Goal: Task Accomplishment & Management: Use online tool/utility

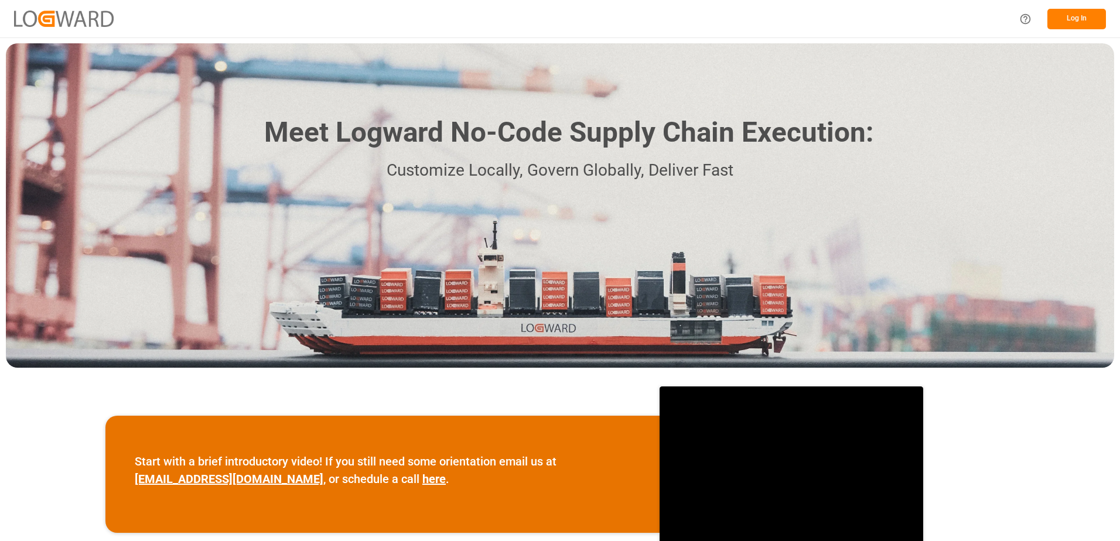
click at [1074, 16] on button "Log In" at bounding box center [1076, 19] width 59 height 21
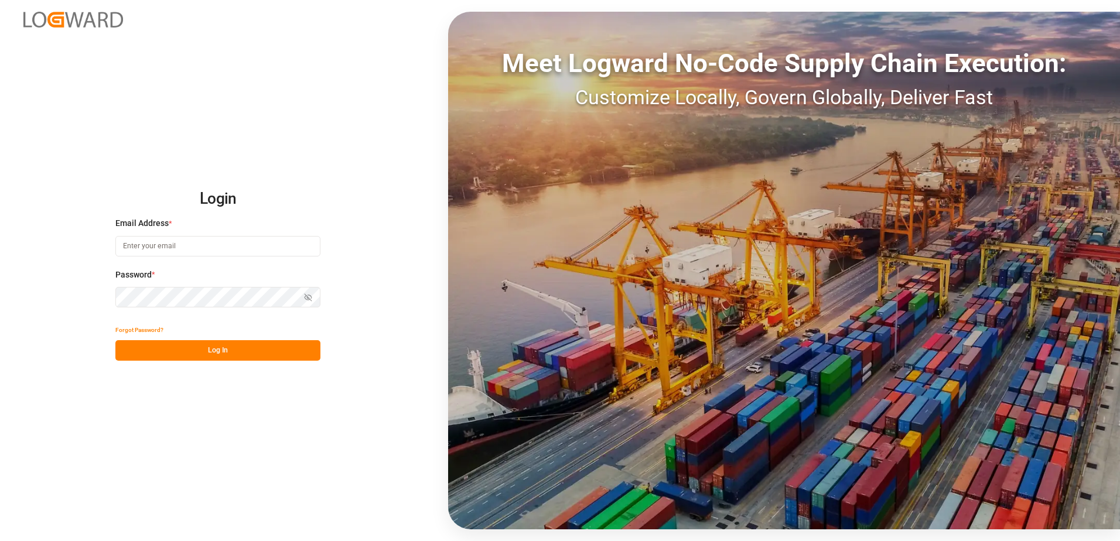
type input "[PERSON_NAME][EMAIL_ADDRESS][PERSON_NAME][DOMAIN_NAME]"
click at [198, 351] on button "Log In" at bounding box center [217, 350] width 205 height 21
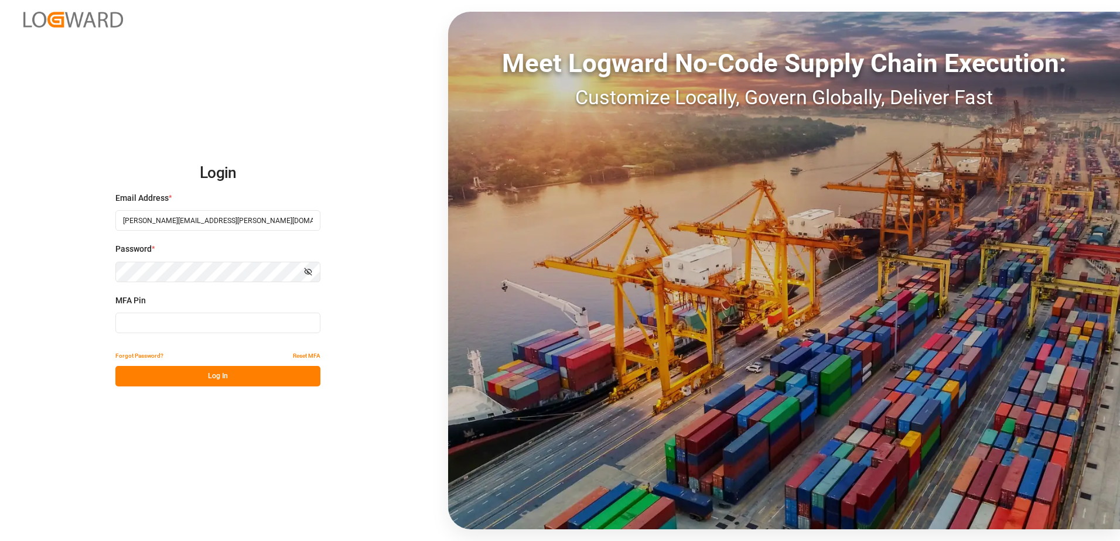
click at [265, 326] on input at bounding box center [217, 323] width 205 height 21
click at [168, 322] on input at bounding box center [217, 323] width 205 height 21
type input "662861"
drag, startPoint x: 190, startPoint y: 380, endPoint x: 0, endPoint y: 316, distance: 200.4
click at [190, 380] on button "Log In" at bounding box center [217, 376] width 205 height 21
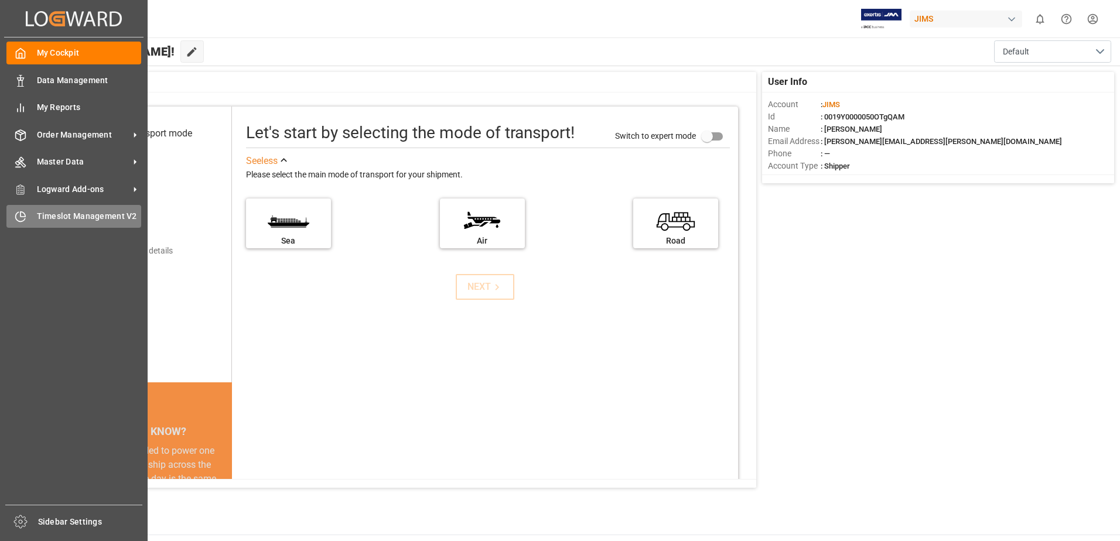
click at [22, 215] on icon at bounding box center [21, 217] width 12 height 12
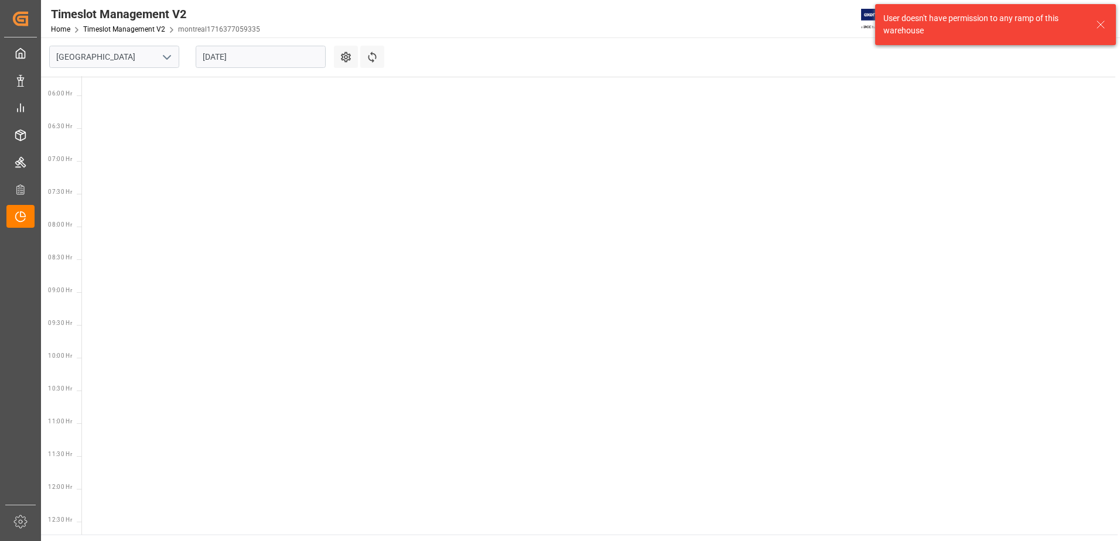
scroll to position [411, 0]
click at [168, 62] on icon "open menu" at bounding box center [167, 57] width 14 height 14
click at [122, 113] on div "Southaven" at bounding box center [114, 109] width 129 height 26
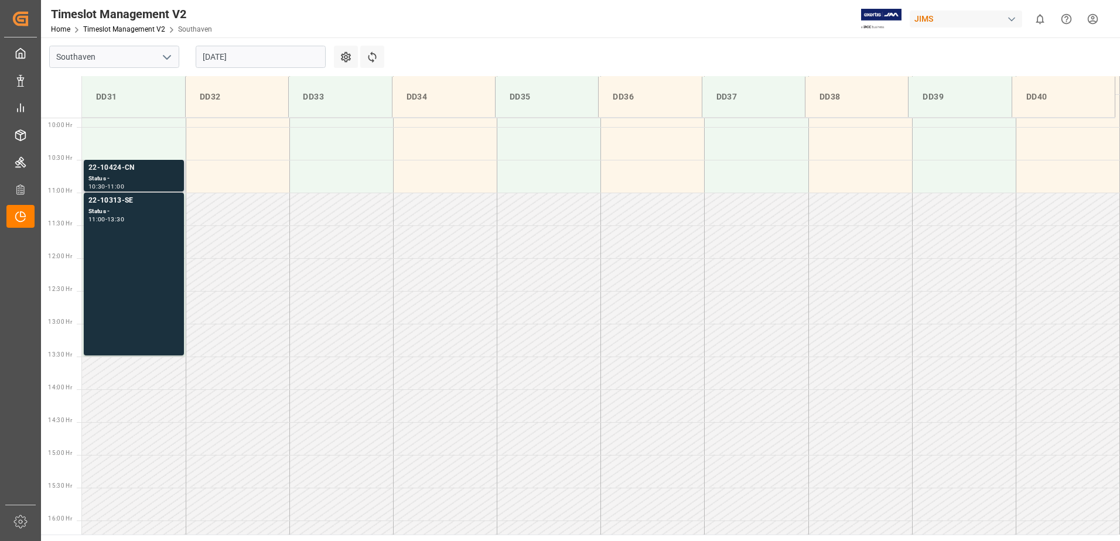
scroll to position [627, 0]
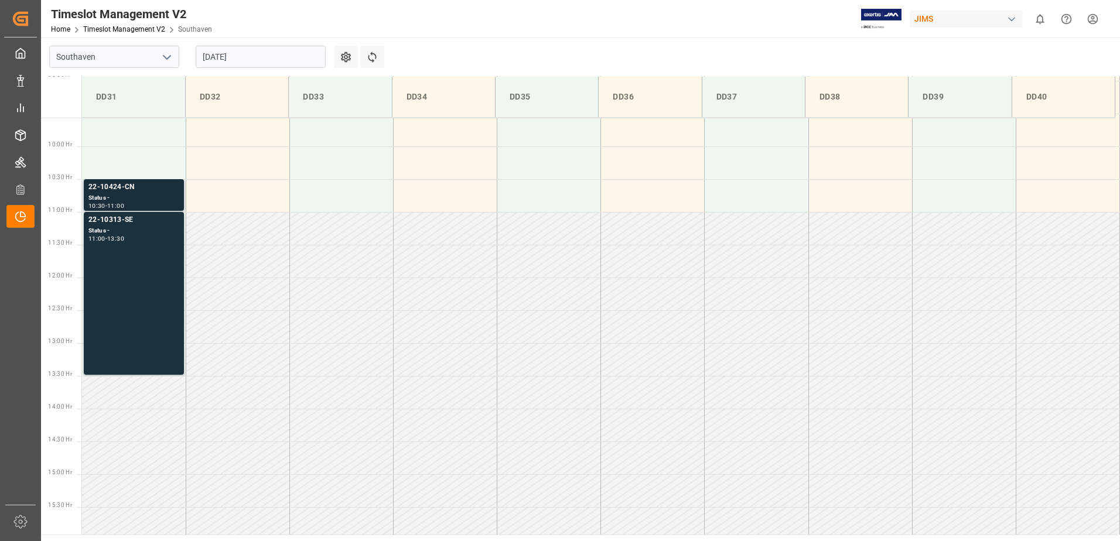
click at [120, 190] on div "22-10424-CN" at bounding box center [133, 188] width 91 height 12
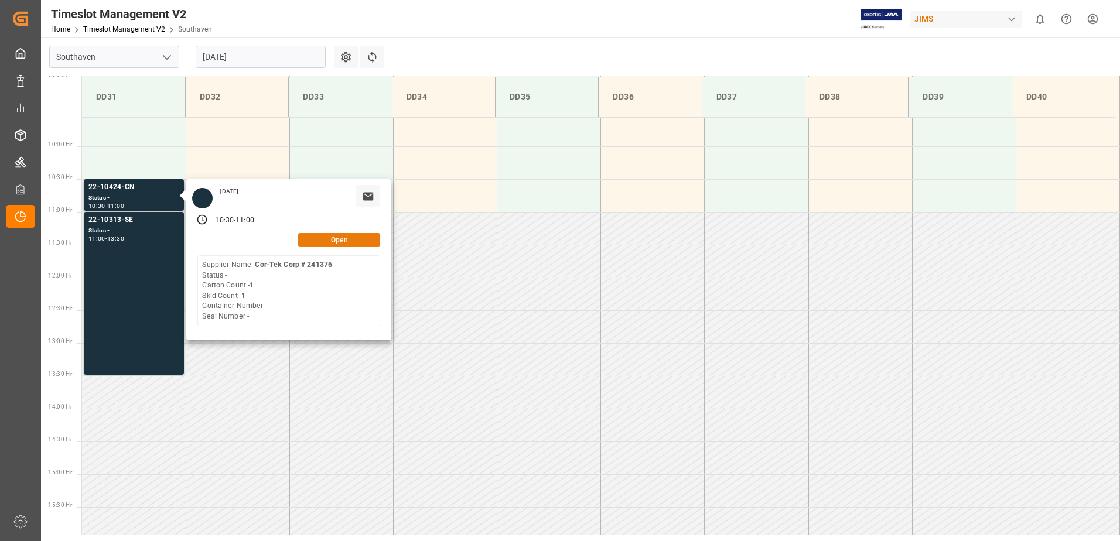
click at [329, 237] on button "Open" at bounding box center [339, 240] width 82 height 14
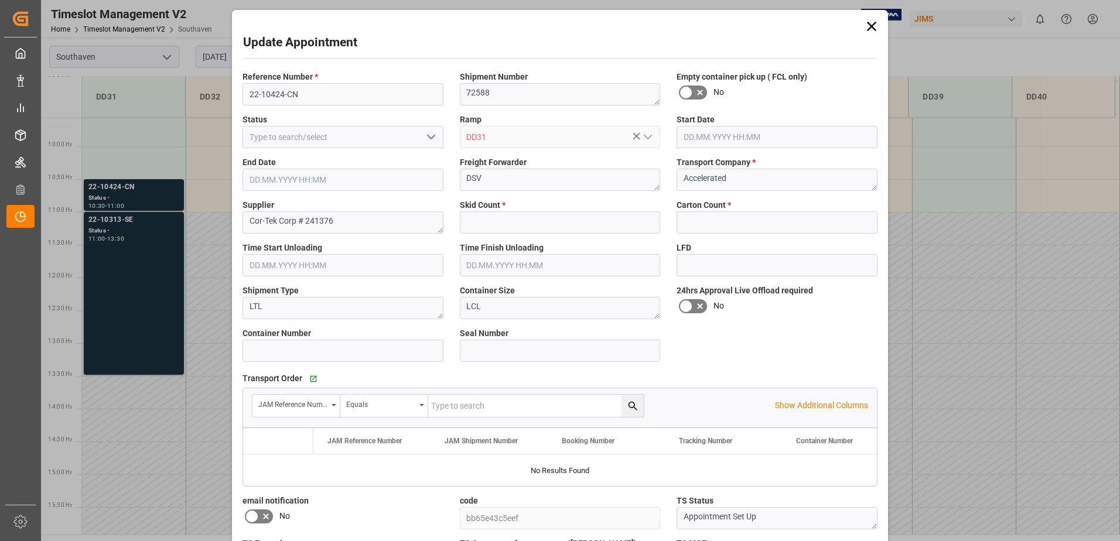
type input "1"
type input "[DATE] 10:30"
type input "[DATE] 11:00"
type input "[DATE] 14:15"
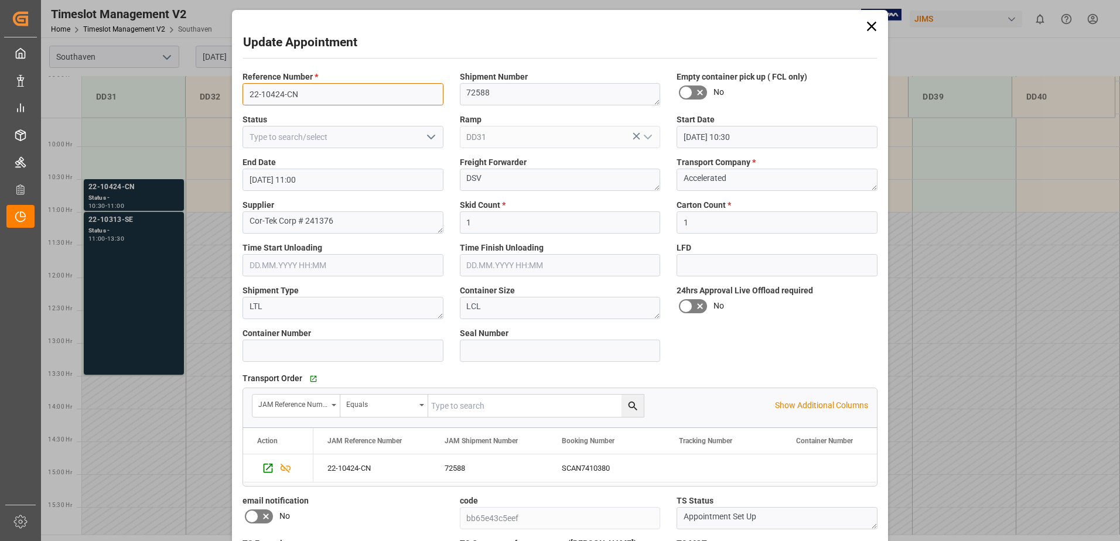
click at [326, 89] on input "22-10424-CN" at bounding box center [342, 94] width 201 height 22
click at [299, 92] on input "22-10424-CN" at bounding box center [342, 94] width 201 height 22
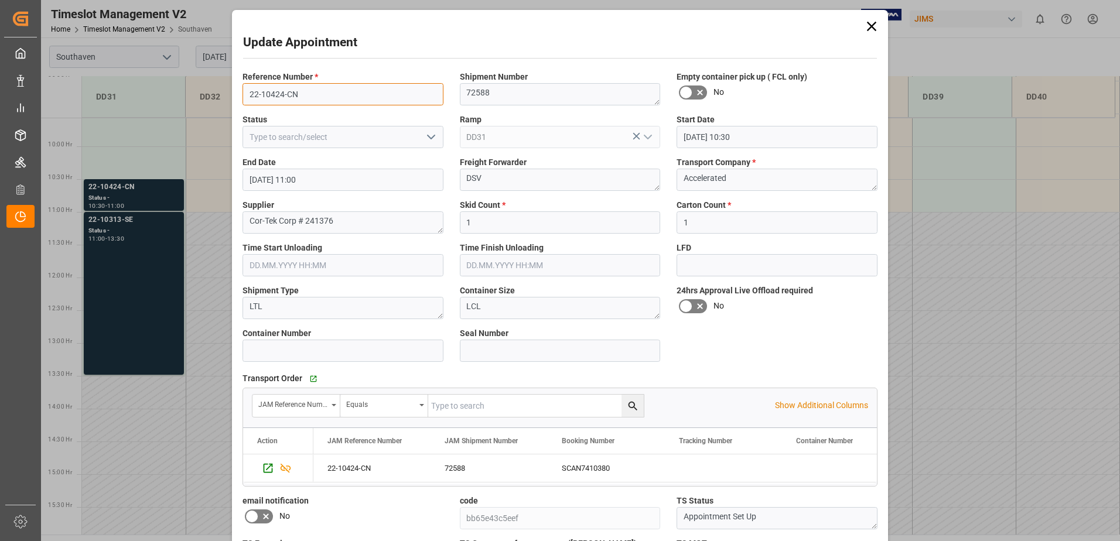
click at [299, 92] on input "22-10424-CN" at bounding box center [342, 94] width 201 height 22
click at [291, 93] on input "22-10424-CN" at bounding box center [342, 94] width 201 height 22
click at [121, 250] on div "Update Appointment Reference Number * 22-10424-CN Shipment Number 72588 Empty c…" at bounding box center [560, 270] width 1120 height 541
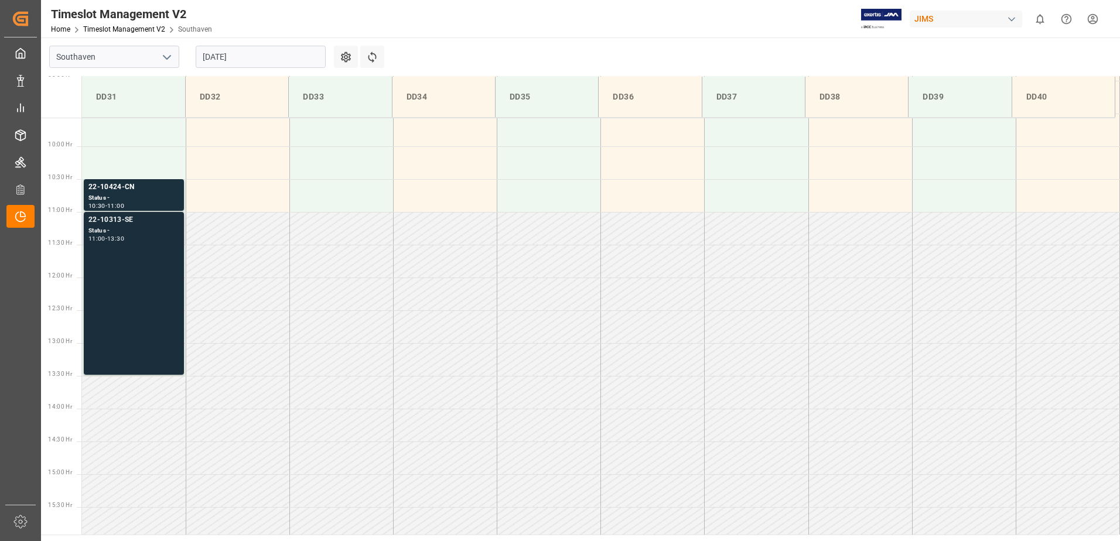
click at [129, 278] on div "22-10313-SE Status - 11:00 - 13:30" at bounding box center [133, 293] width 91 height 158
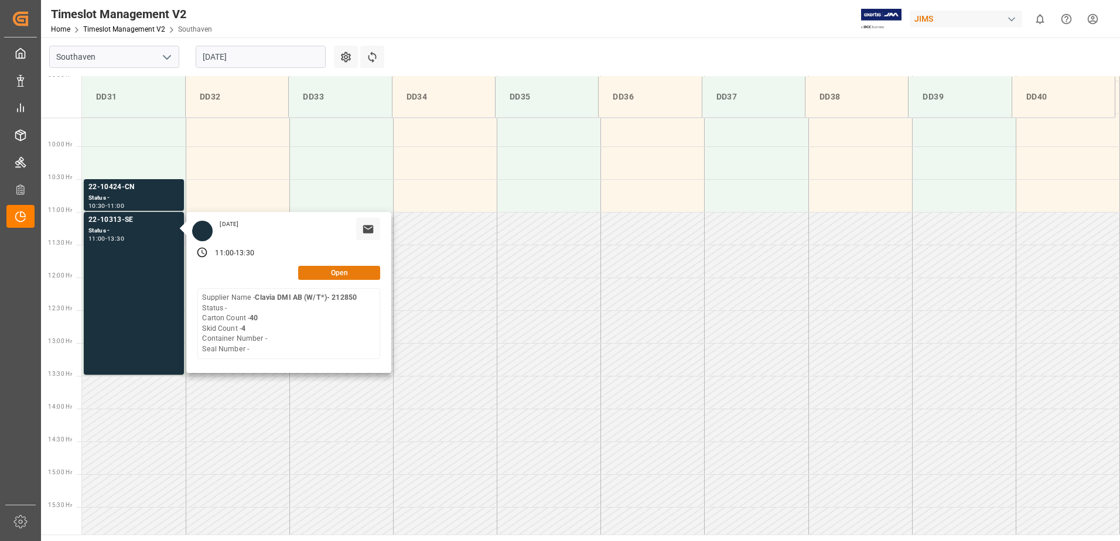
click at [341, 277] on button "Open" at bounding box center [339, 273] width 82 height 14
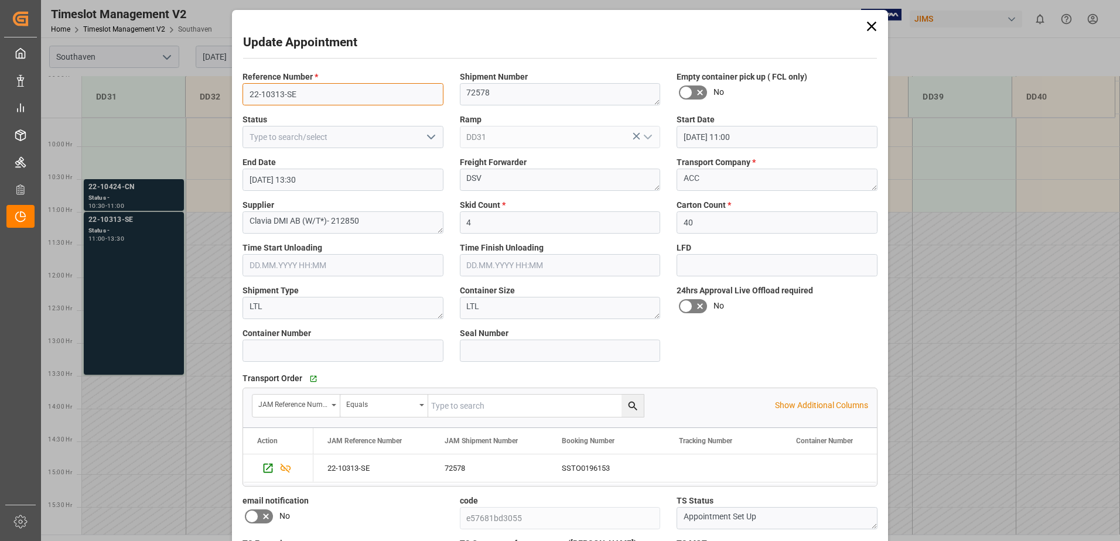
click at [322, 97] on input "22-10313-SE" at bounding box center [342, 94] width 201 height 22
click at [107, 246] on div "Update Appointment Reference Number * 22-10313-SE Shipment Number 72578 Empty c…" at bounding box center [560, 270] width 1120 height 541
